Goal: Task Accomplishment & Management: Use online tool/utility

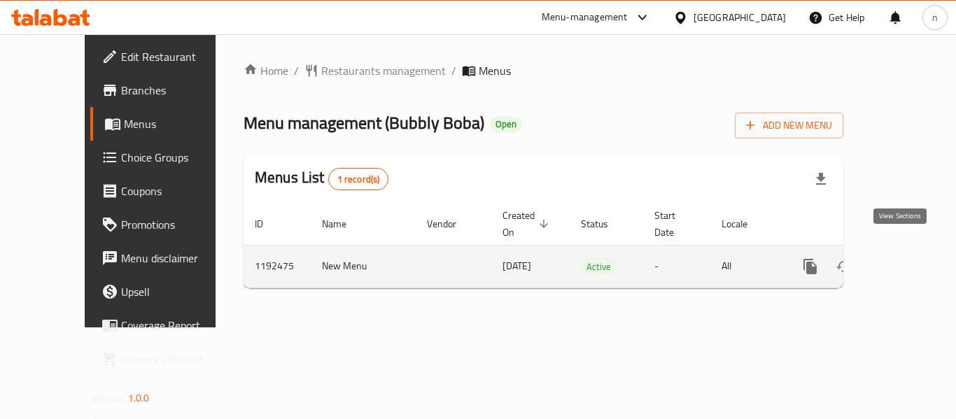
click at [903, 258] on icon "enhanced table" at bounding box center [911, 266] width 17 height 17
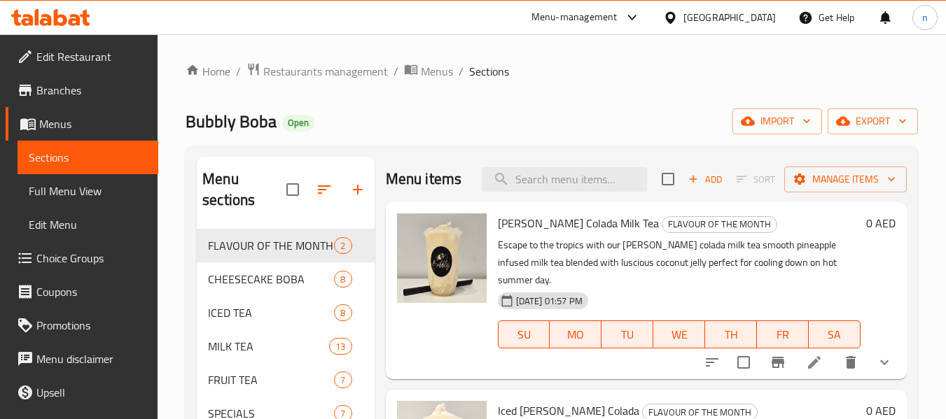
click at [57, 246] on link "Choice Groups" at bounding box center [82, 259] width 153 height 34
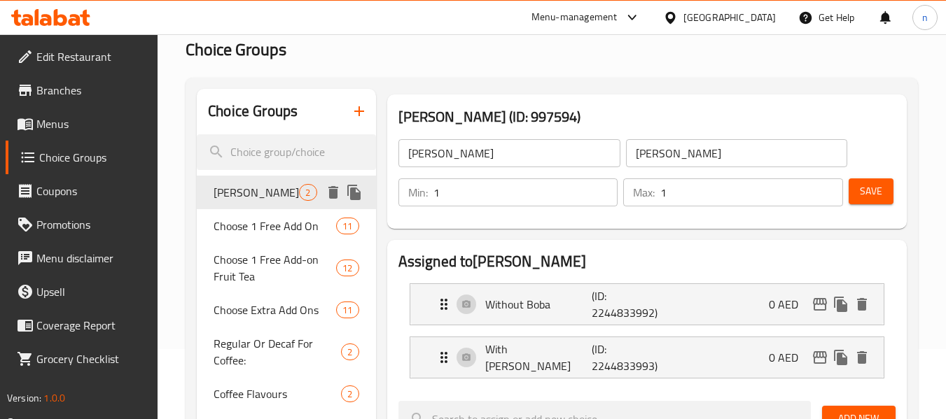
scroll to position [140, 0]
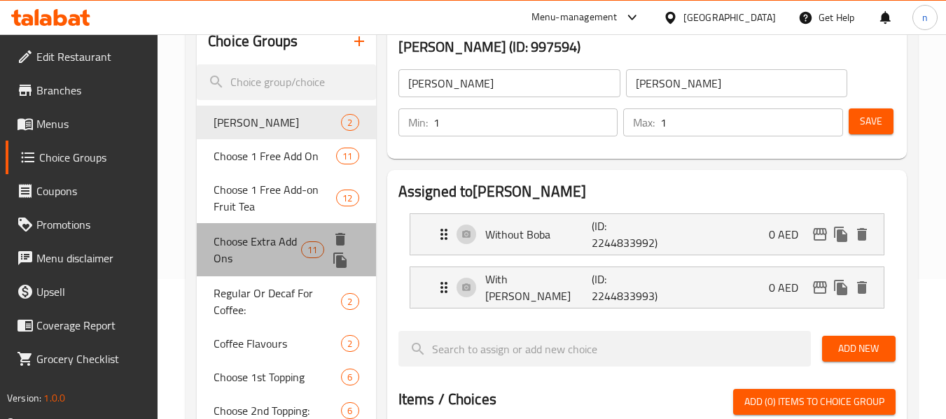
click at [227, 244] on span "Choose Extra Add Ons" at bounding box center [258, 250] width 88 height 34
type input "Choose Extra Add Ons"
type input "اختر الإضافات الإضافية"
type input "0"
type input "2"
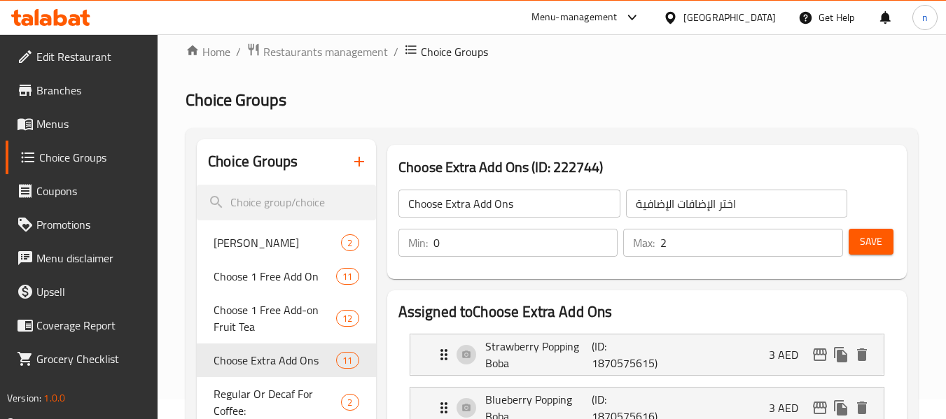
scroll to position [0, 0]
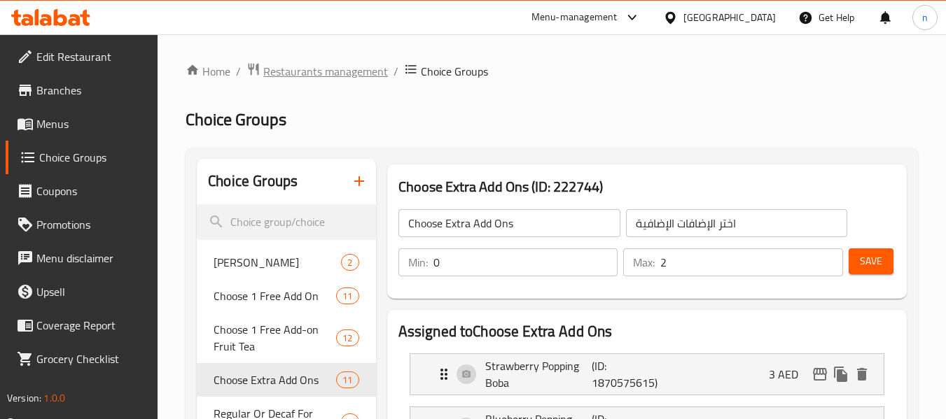
click at [315, 74] on span "Restaurants management" at bounding box center [325, 71] width 125 height 17
